Goal: Task Accomplishment & Management: Use online tool/utility

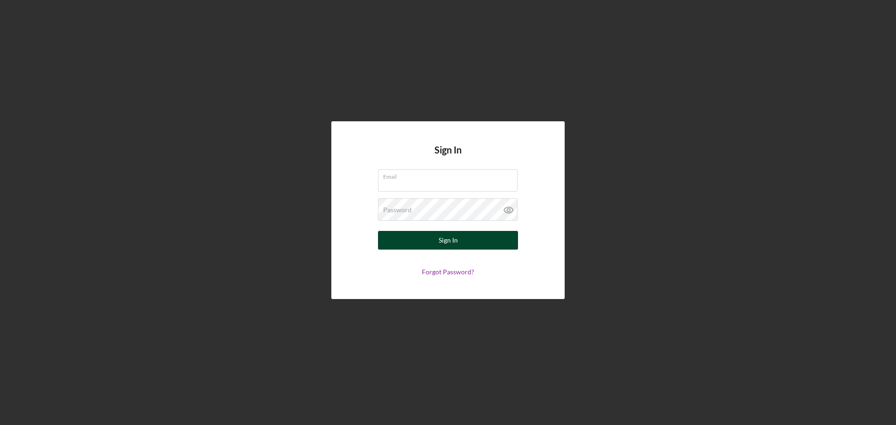
type input "[EMAIL_ADDRESS][DOMAIN_NAME]"
click at [442, 237] on div "Sign In" at bounding box center [447, 240] width 19 height 19
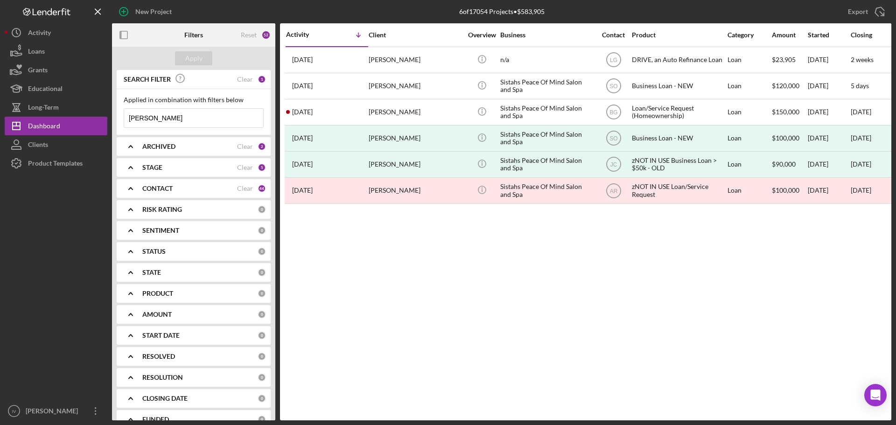
drag, startPoint x: 174, startPoint y: 116, endPoint x: 110, endPoint y: 114, distance: 63.9
click at [113, 114] on div "SEARCH FILTER Clear 1 Applied in combination with filters below [PERSON_NAME] I…" at bounding box center [193, 245] width 163 height 350
type input "[PERSON_NAME]"
click at [193, 57] on div "Apply" at bounding box center [193, 58] width 17 height 14
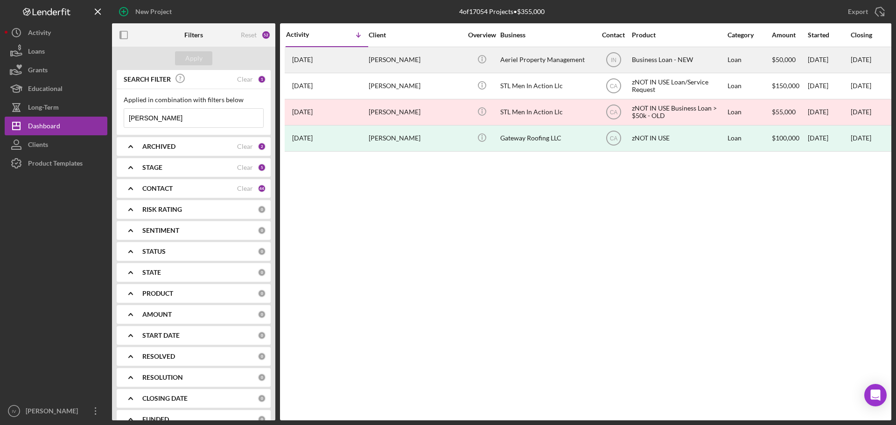
click at [305, 54] on div "[DATE] [PERSON_NAME]" at bounding box center [327, 60] width 82 height 25
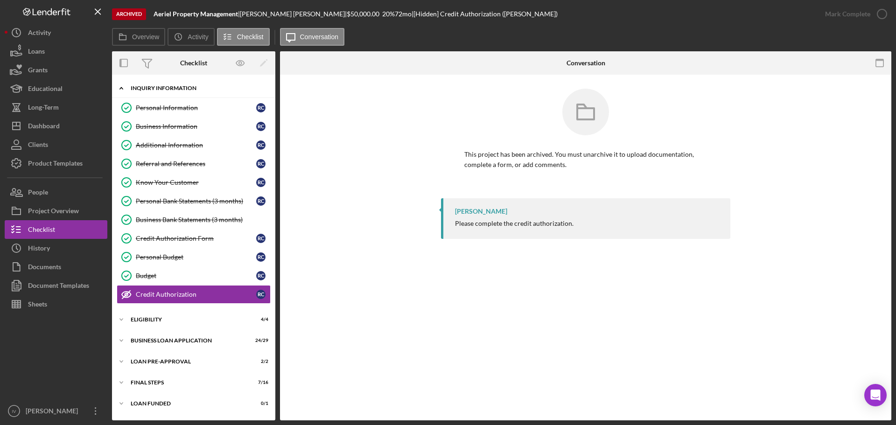
click at [118, 83] on icon "Icon/Expander" at bounding box center [121, 88] width 19 height 19
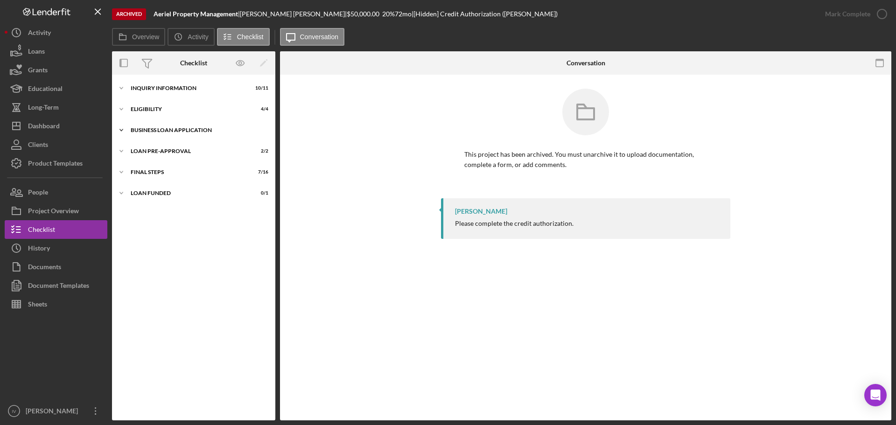
click at [120, 129] on icon "Icon/Expander" at bounding box center [121, 130] width 19 height 19
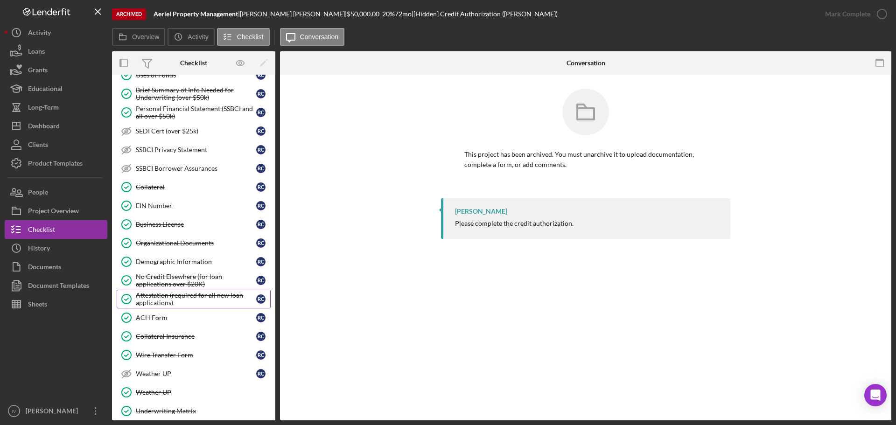
scroll to position [233, 0]
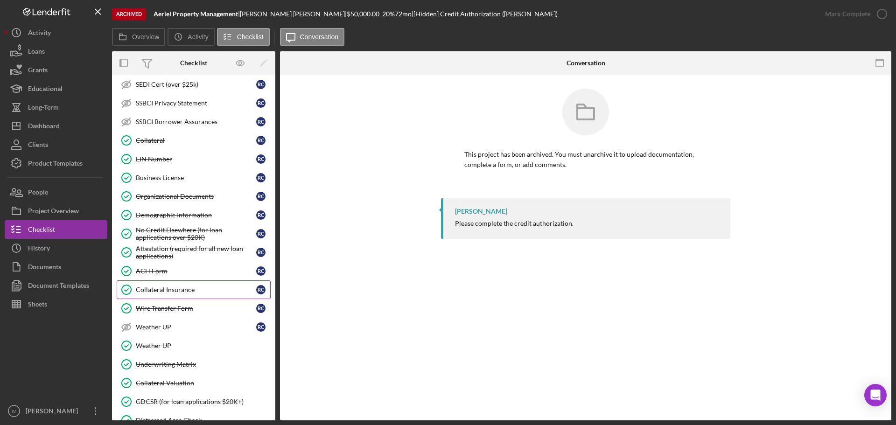
click at [172, 289] on div "Collateral Insurance" at bounding box center [196, 289] width 120 height 7
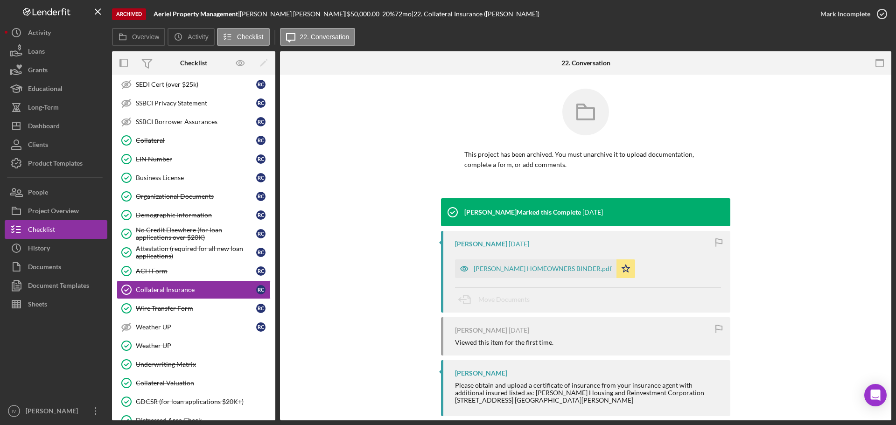
scroll to position [14, 0]
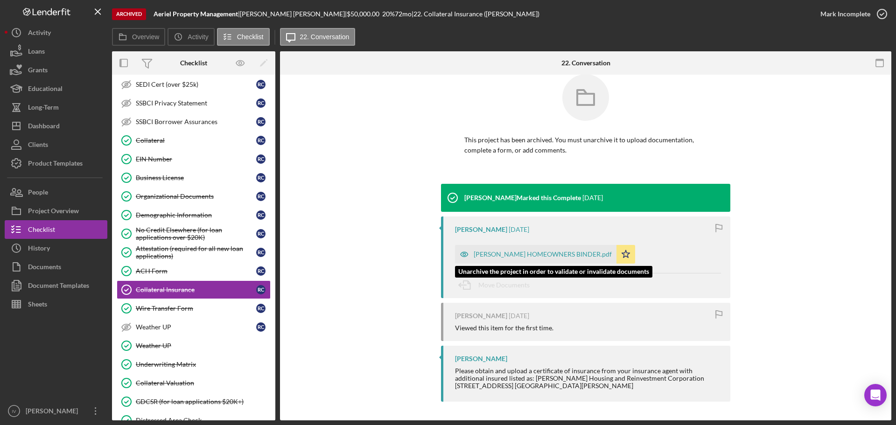
click at [455, 255] on icon "button" at bounding box center [464, 254] width 19 height 19
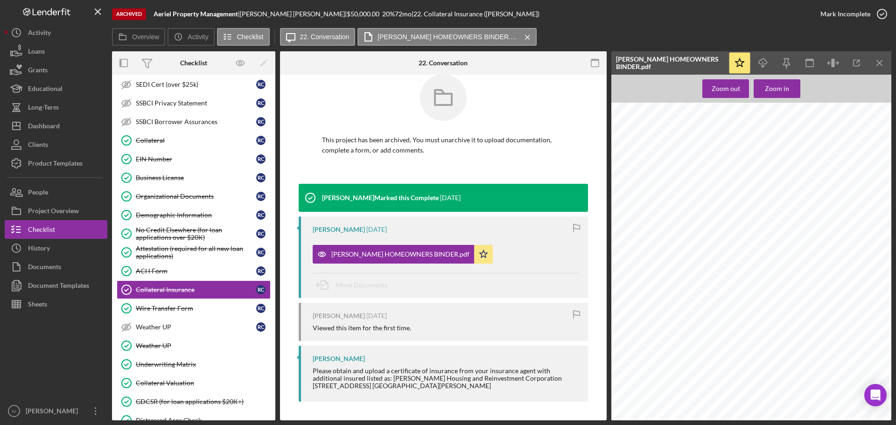
scroll to position [0, 0]
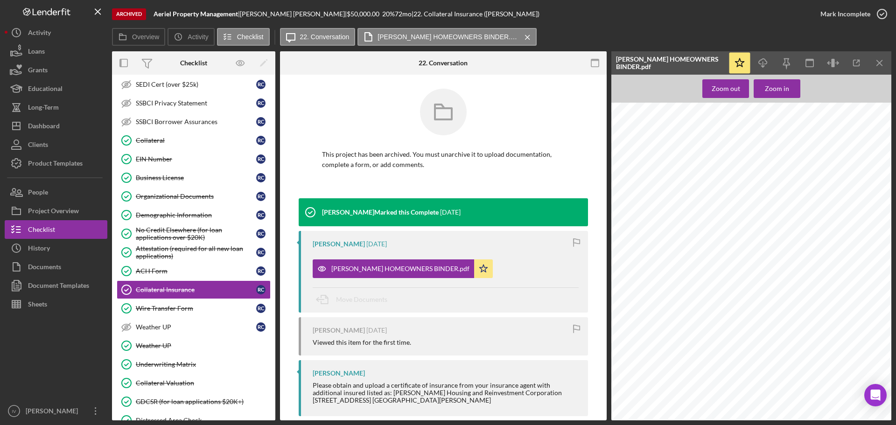
drag, startPoint x: 882, startPoint y: 347, endPoint x: 882, endPoint y: 340, distance: 7.1
click at [882, 340] on div "State Farm Fire and Casualty Company Homeowners Application / Applicant(s) Ackn…" at bounding box center [753, 235] width 285 height 369
click at [765, 58] on icon "Icon/Download" at bounding box center [762, 63] width 21 height 21
